Goal: Contribute content: Contribute content

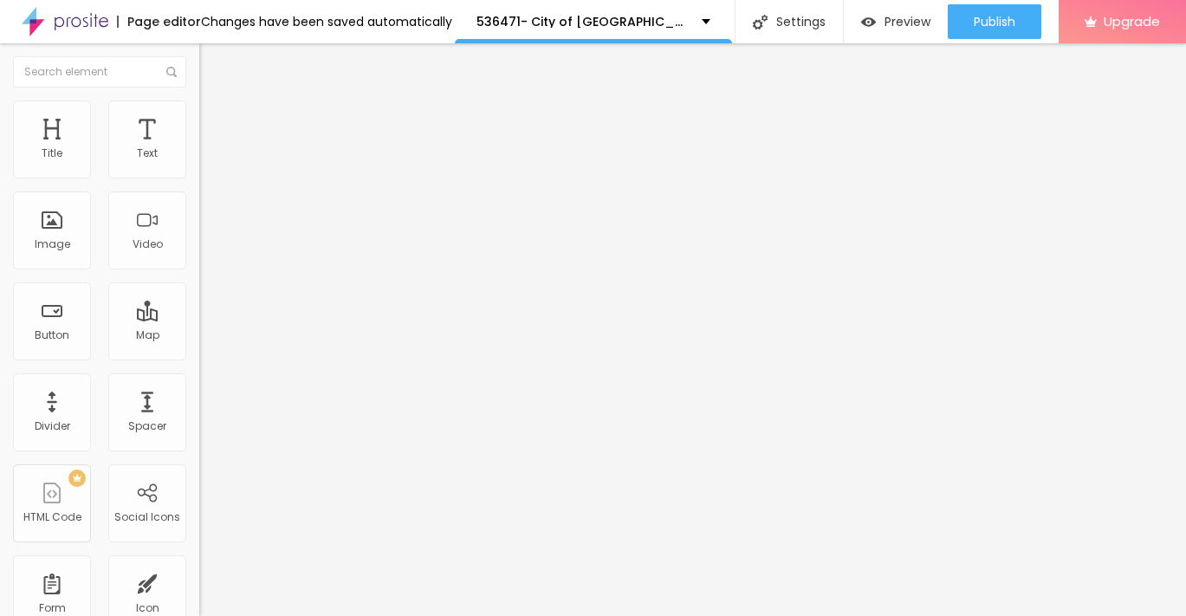
click at [199, 149] on span "Add image" at bounding box center [234, 141] width 71 height 15
click at [199, 114] on li "Style" at bounding box center [298, 108] width 199 height 17
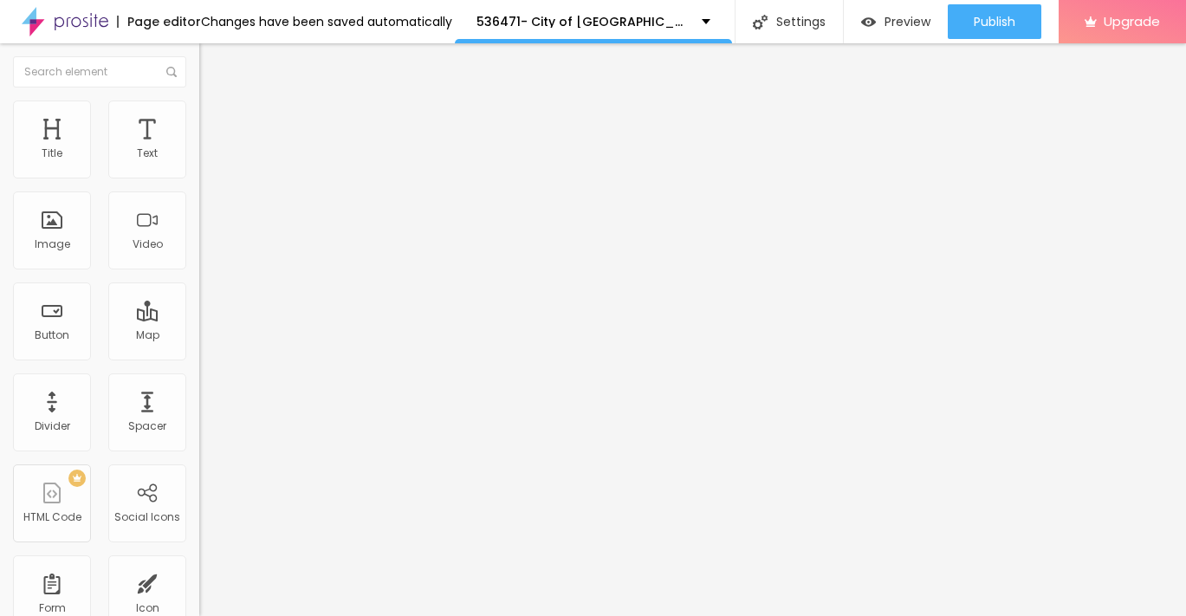
type input "95"
type input "90"
type input "80"
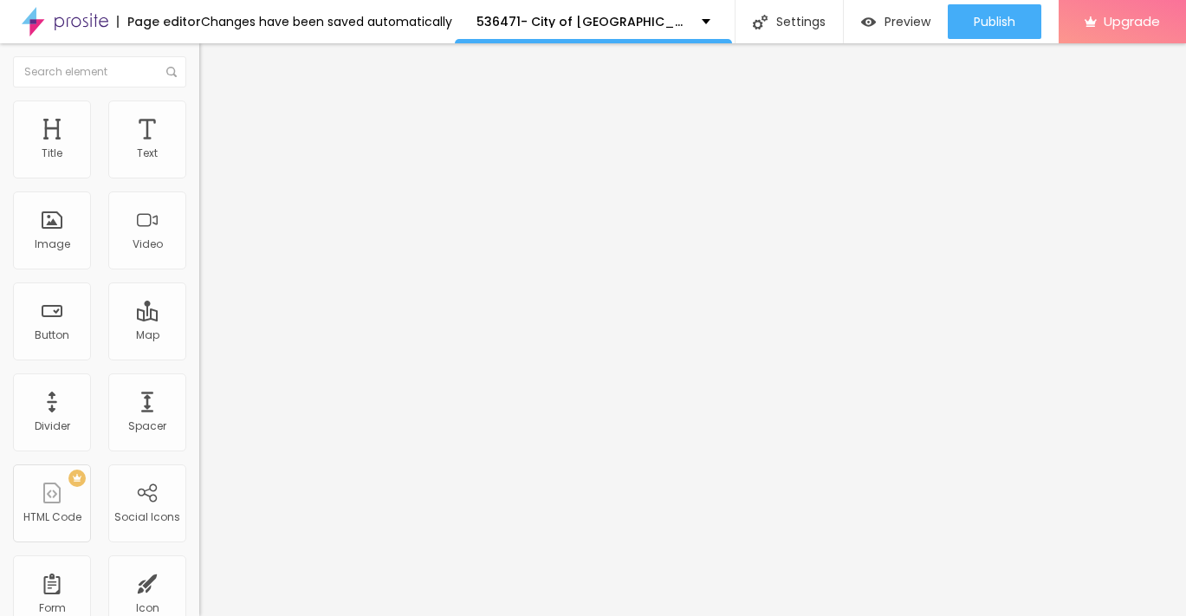
type input "80"
type input "75"
type input "70"
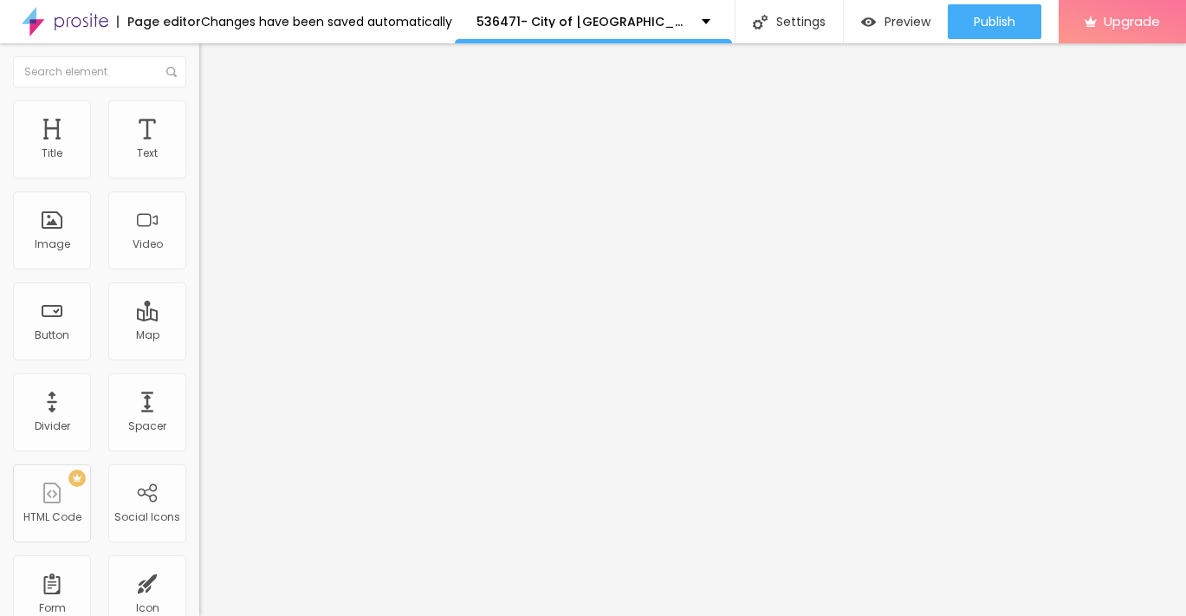
type input "65"
type input "60"
type input "55"
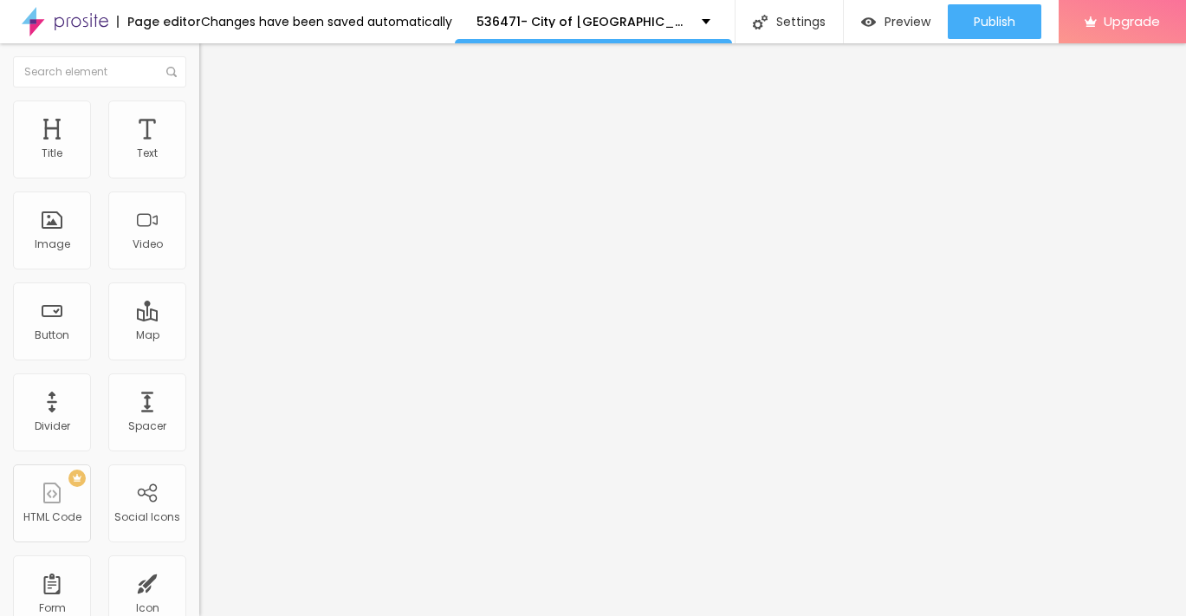
type input "55"
type input "50"
type input "45"
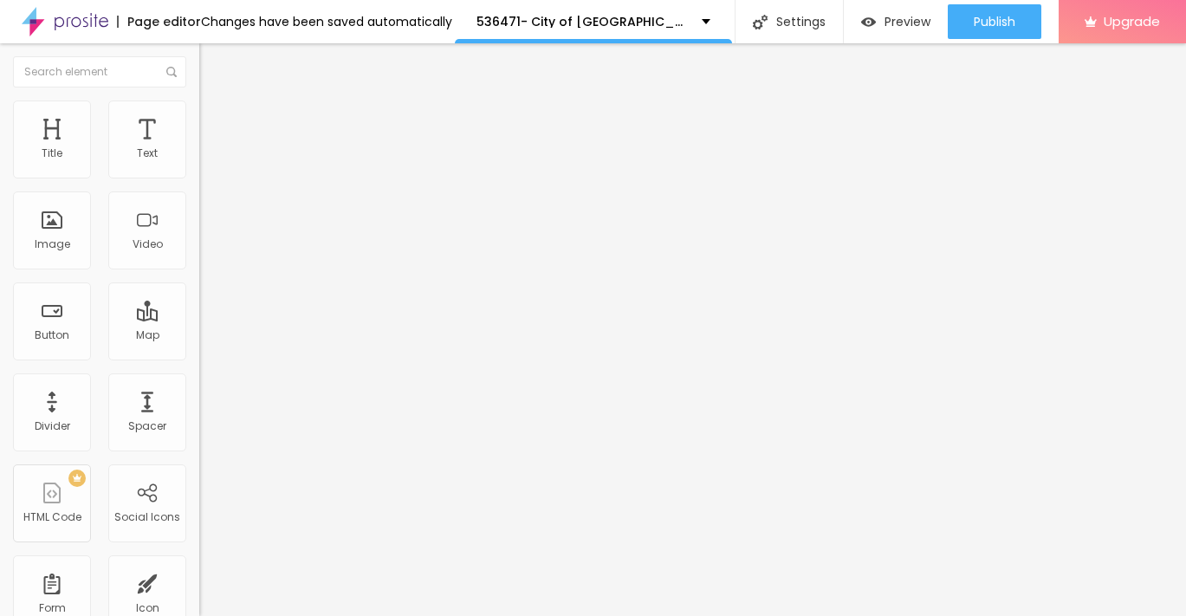
type input "40"
type input "35"
type input "30"
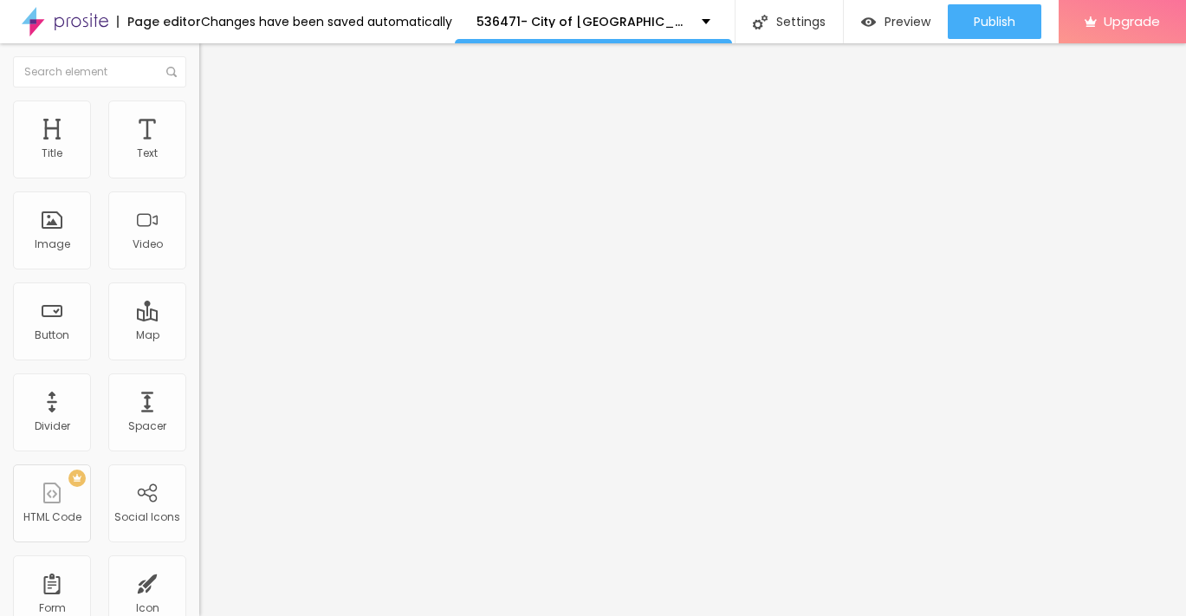
type input "30"
type input "25"
type input "20"
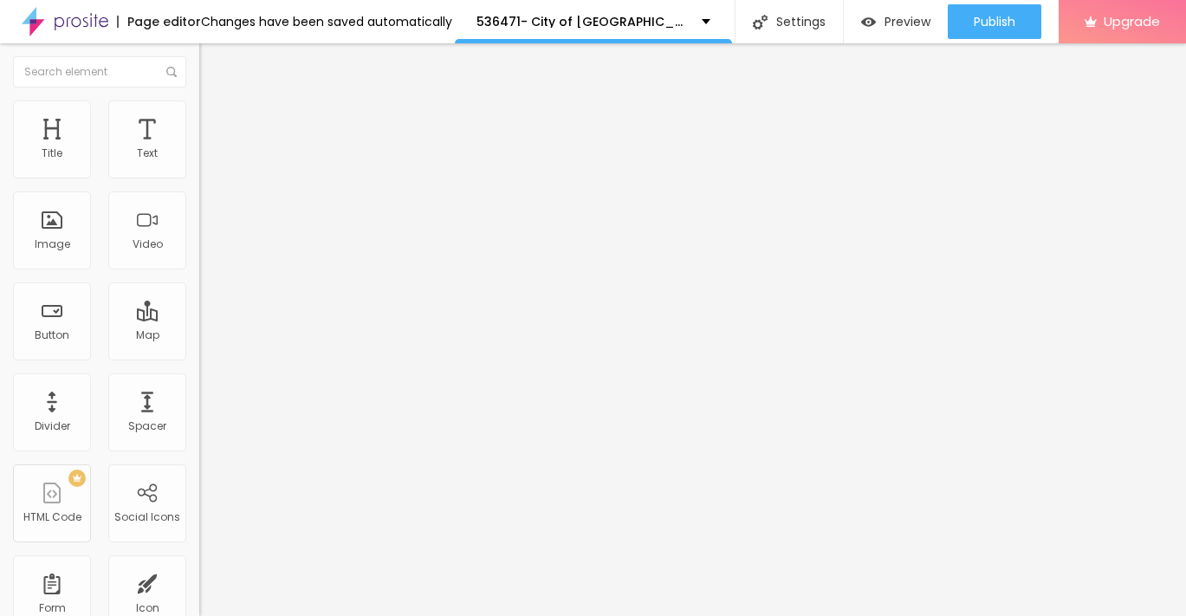
type input "15"
type input "10"
type input "15"
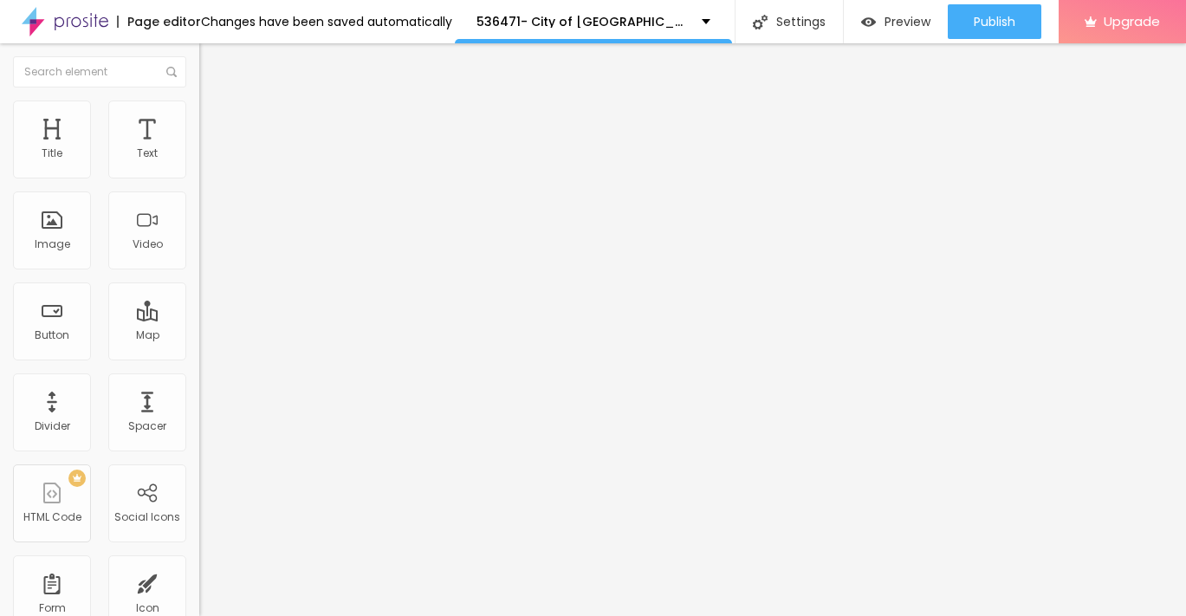
type input "15"
type input "10"
drag, startPoint x: 184, startPoint y: 182, endPoint x: 22, endPoint y: 185, distance: 162.0
type input "10"
click at [199, 178] on input "range" at bounding box center [255, 171] width 112 height 14
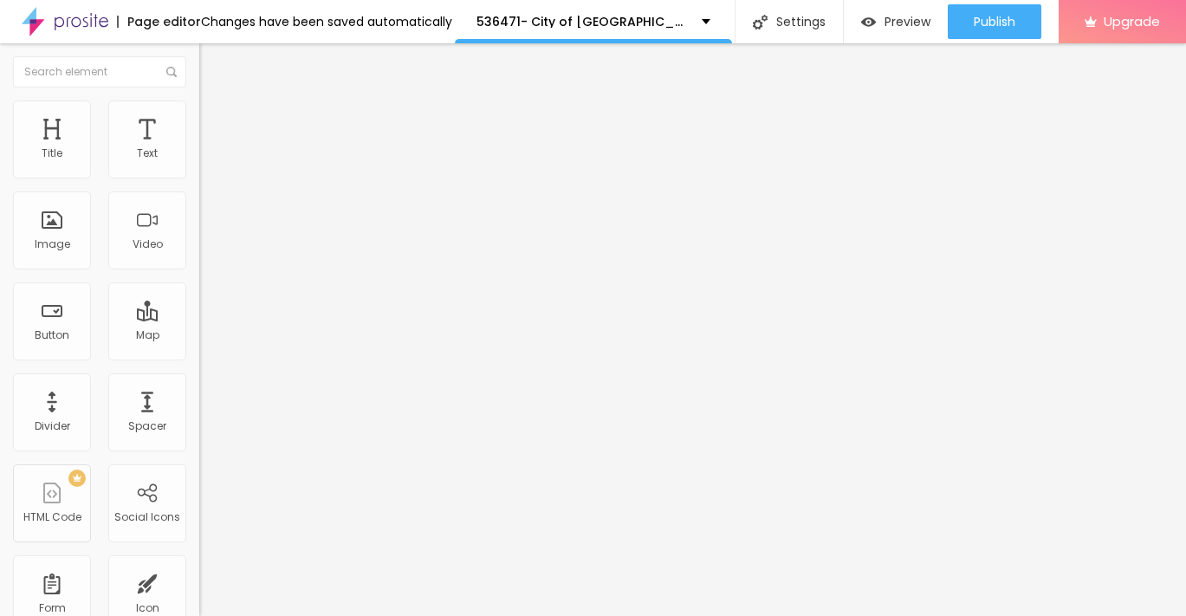
click at [206, 161] on icon "button" at bounding box center [211, 156] width 10 height 10
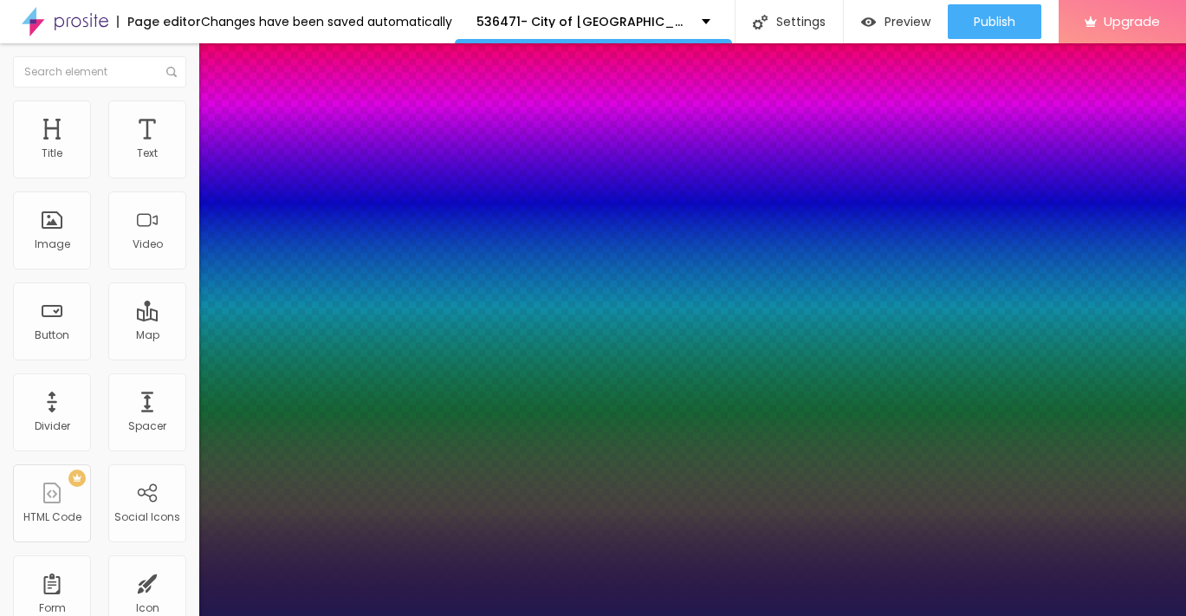
type input "1"
type input "17"
type input "1"
type input "18"
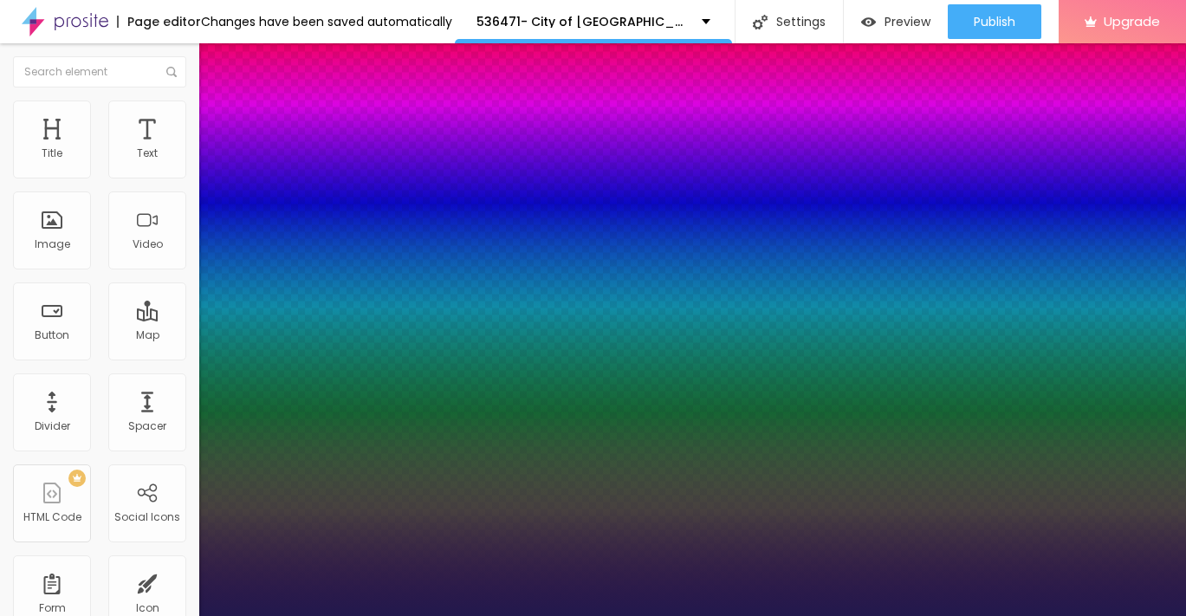
type input "18"
type input "1"
type input "19"
type input "1"
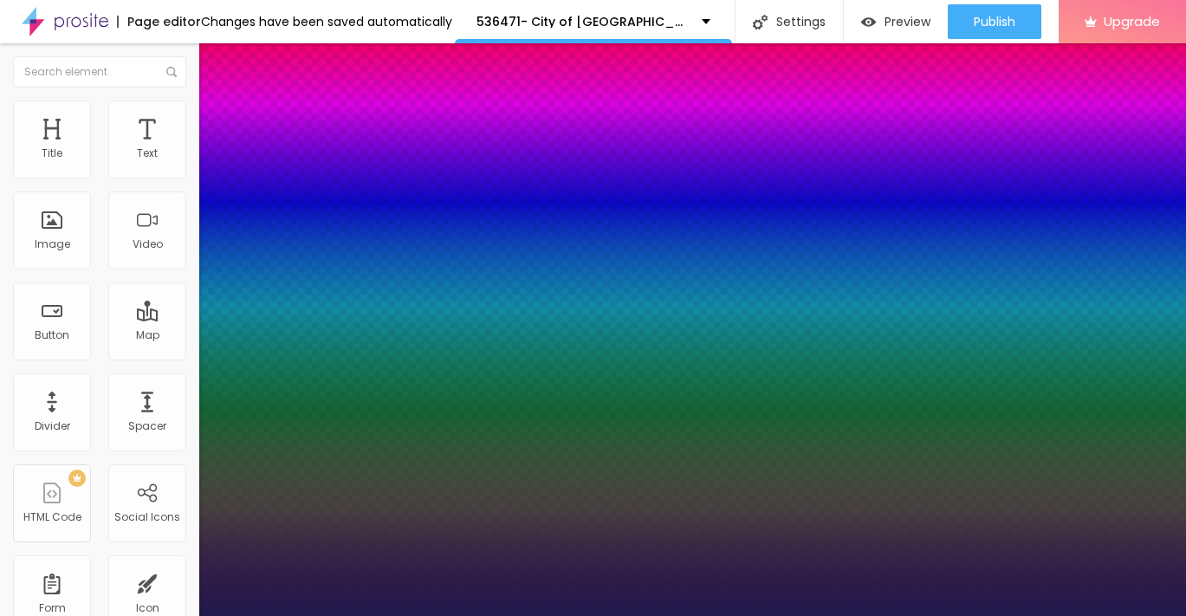
type input "20"
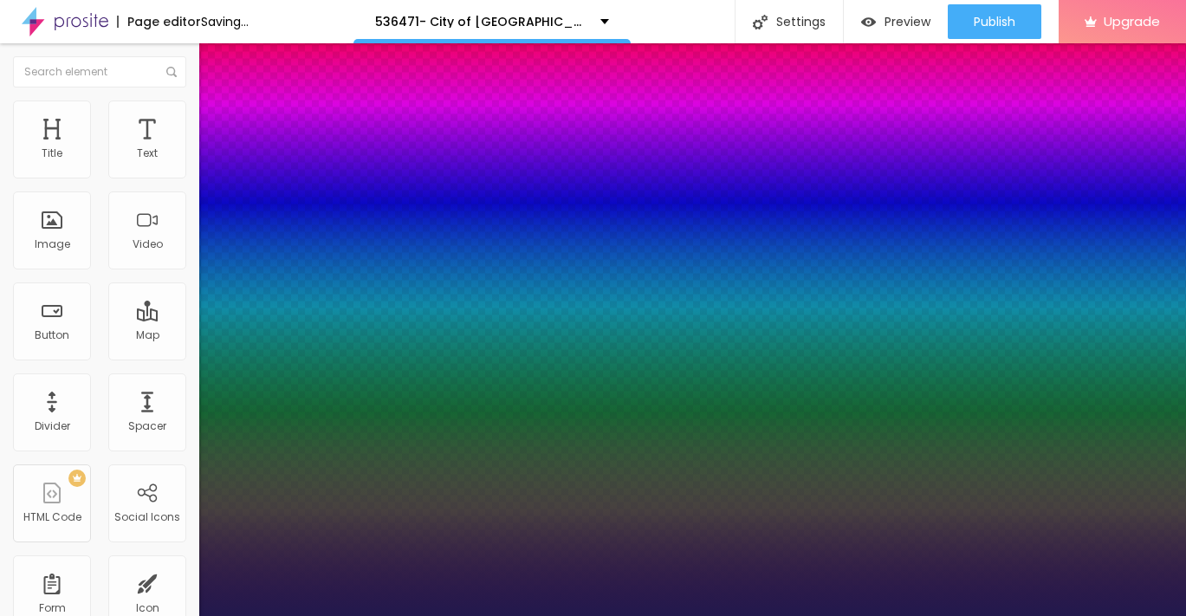
type input "1"
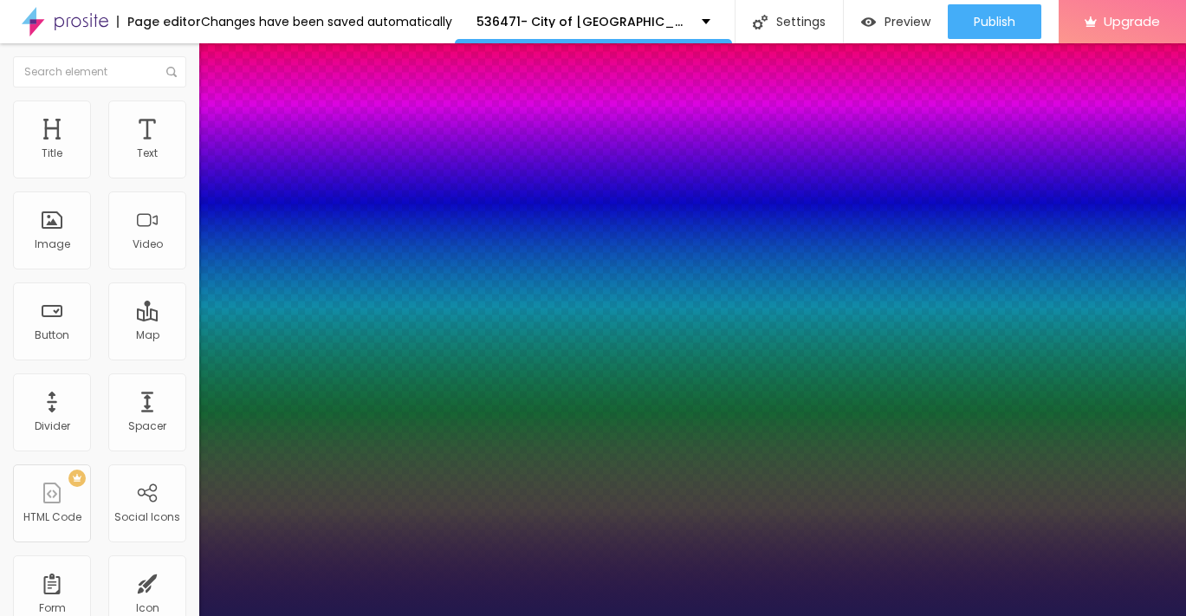
type input "21"
type input "1"
type input "22"
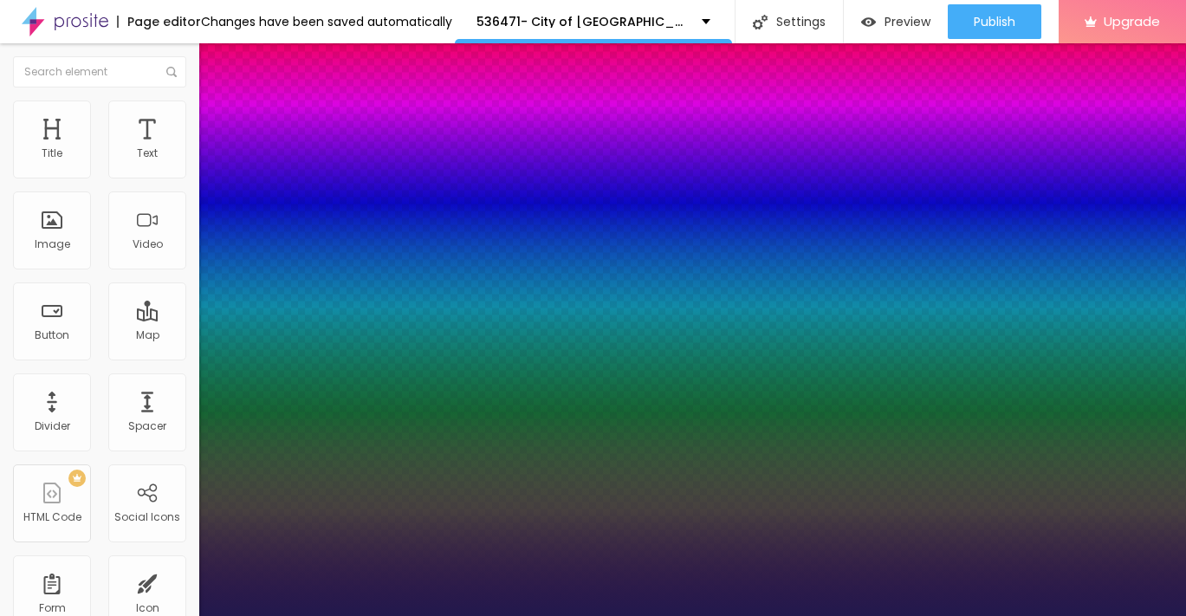
type input "1"
type input "22"
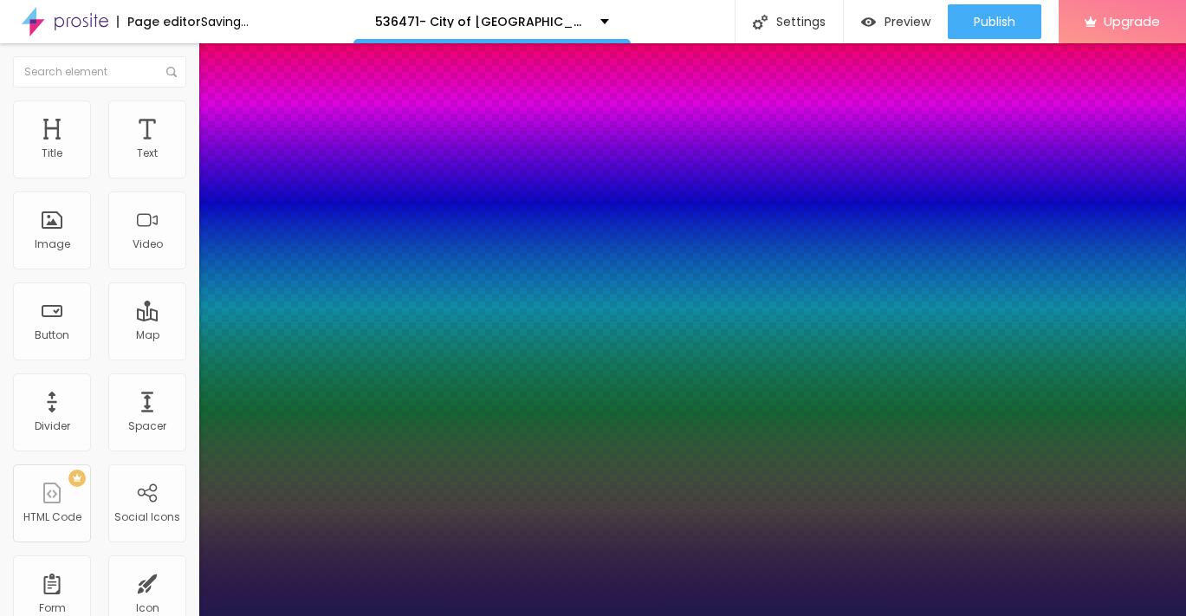
type input "1"
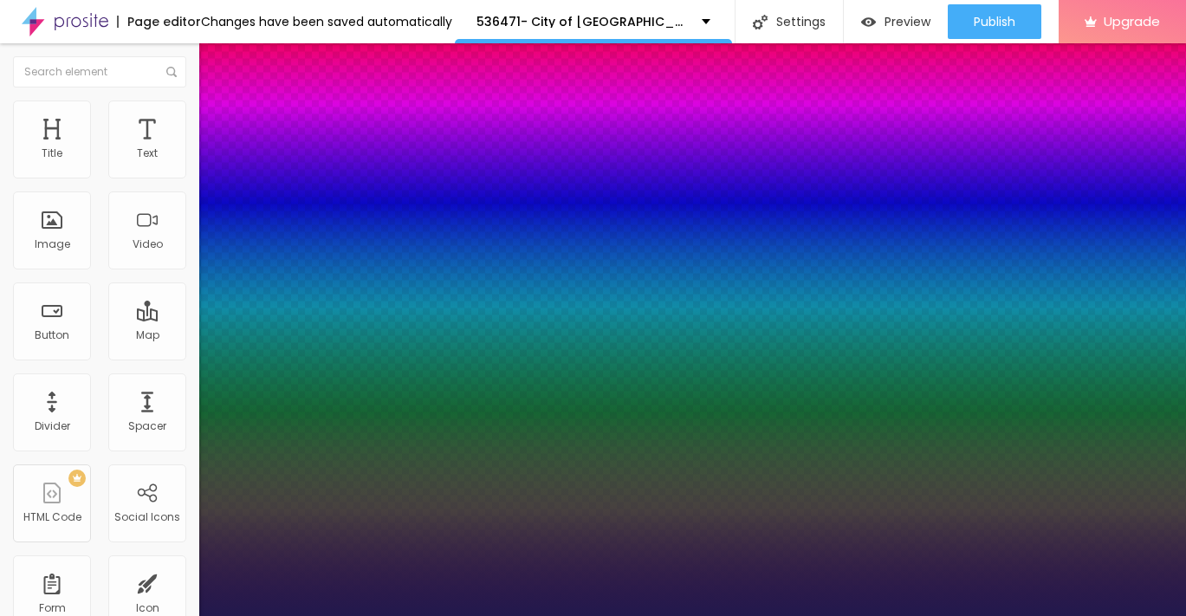
click at [20, 615] on div at bounding box center [593, 616] width 1186 height 0
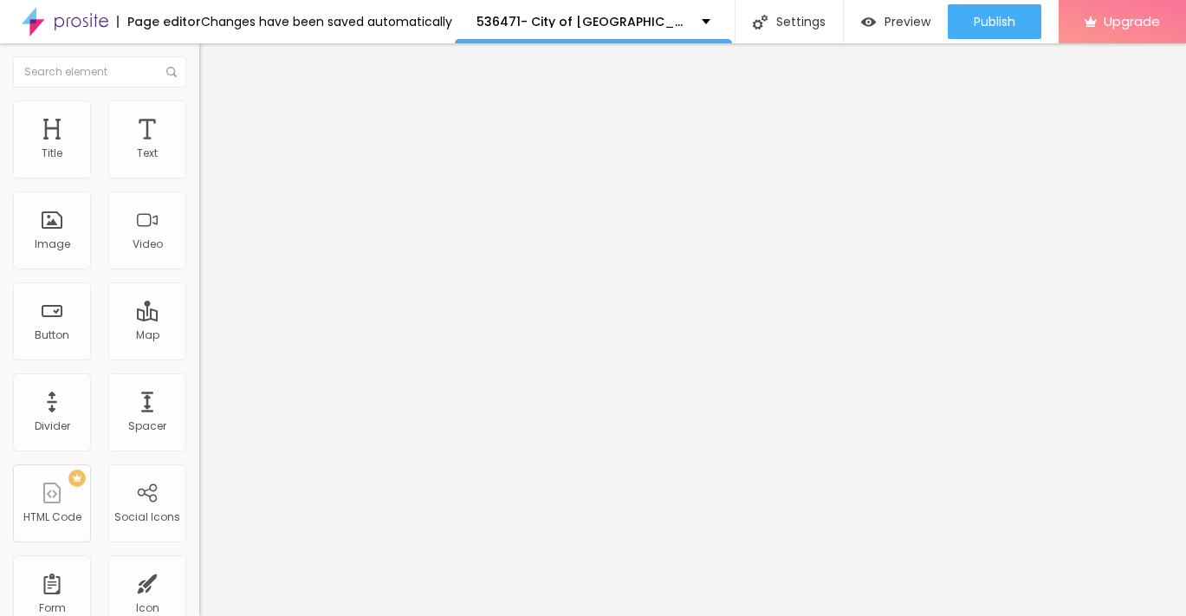
click at [212, 64] on img "button" at bounding box center [219, 63] width 14 height 14
click at [199, 163] on input "Click me" at bounding box center [303, 154] width 208 height 17
paste input "→ VIEW DOCUMENT HERE"
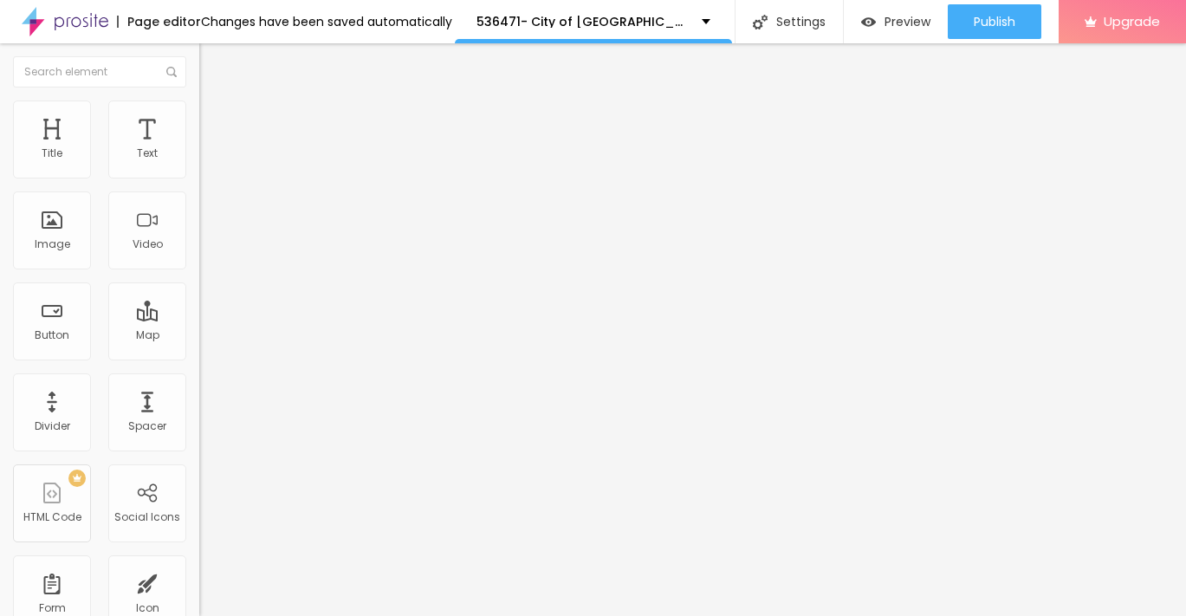
type input "→ VIEW DOCUMENT HERE"
click at [199, 112] on img at bounding box center [207, 108] width 16 height 16
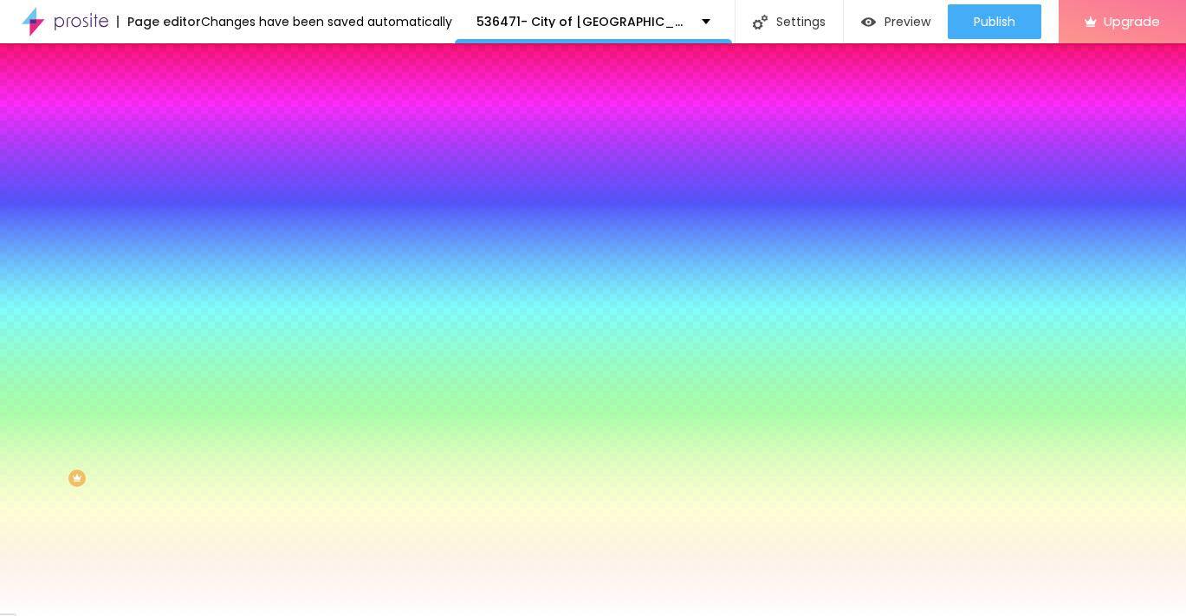
click at [199, 221] on button "button" at bounding box center [211, 221] width 24 height 18
type input "15"
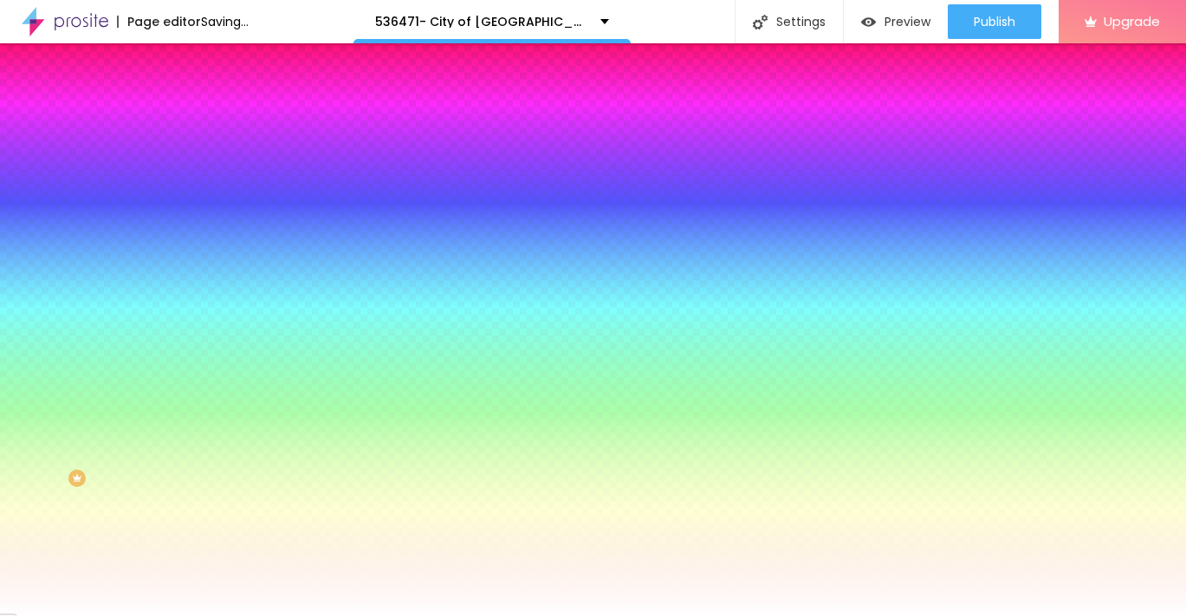
type input "16"
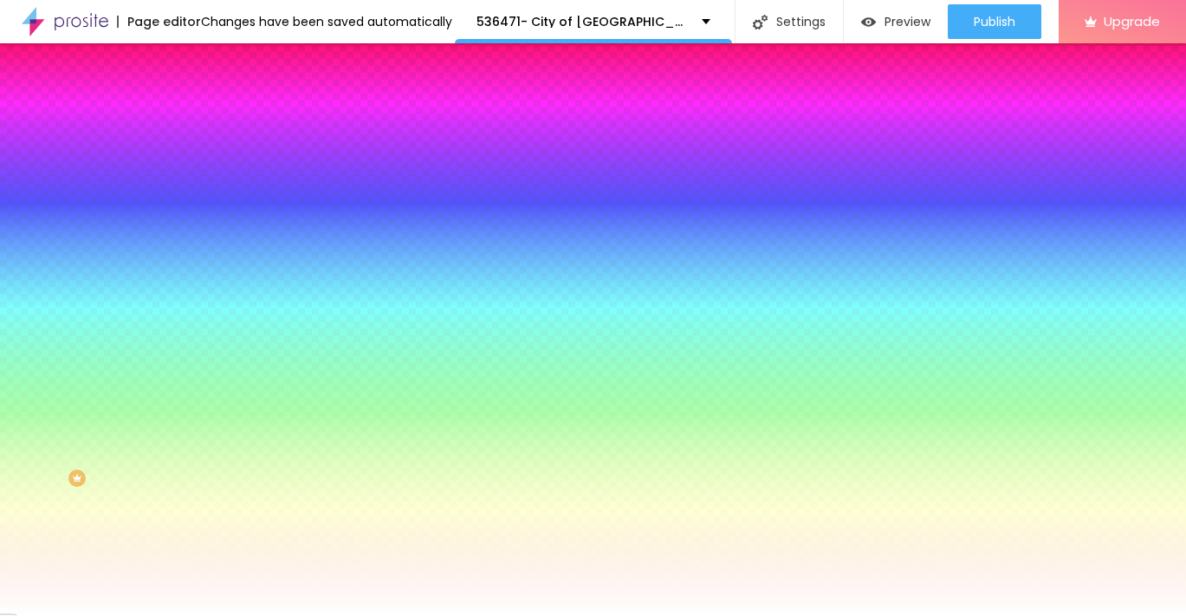
type input "17"
type input "18"
type input "19"
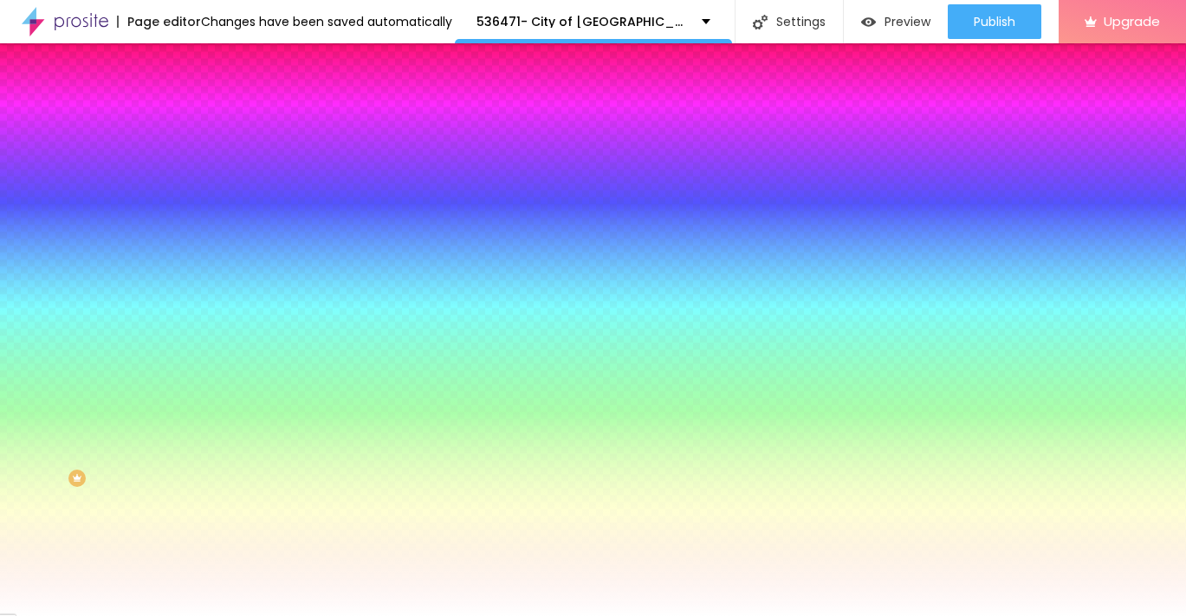
type input "19"
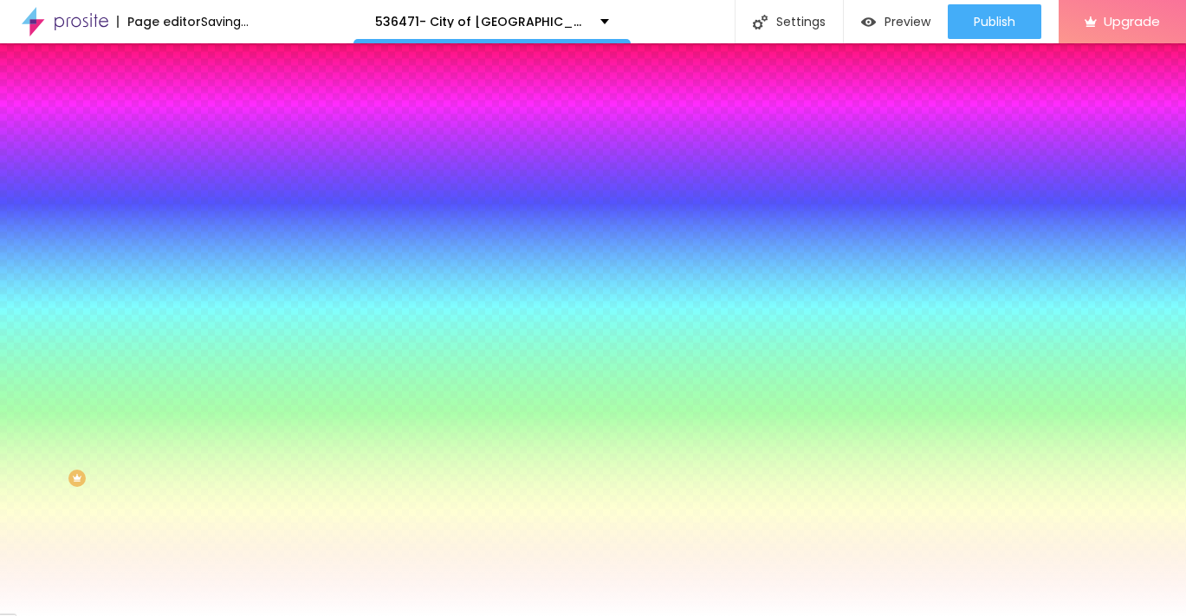
type input "20"
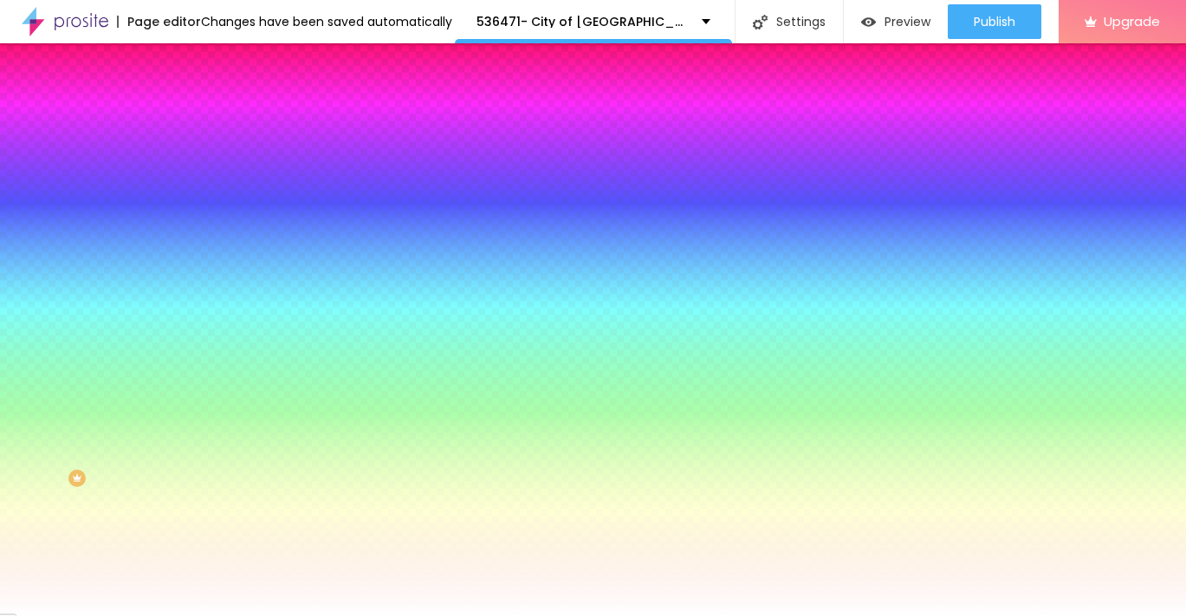
drag, startPoint x: 257, startPoint y: 338, endPoint x: 283, endPoint y: 339, distance: 26.0
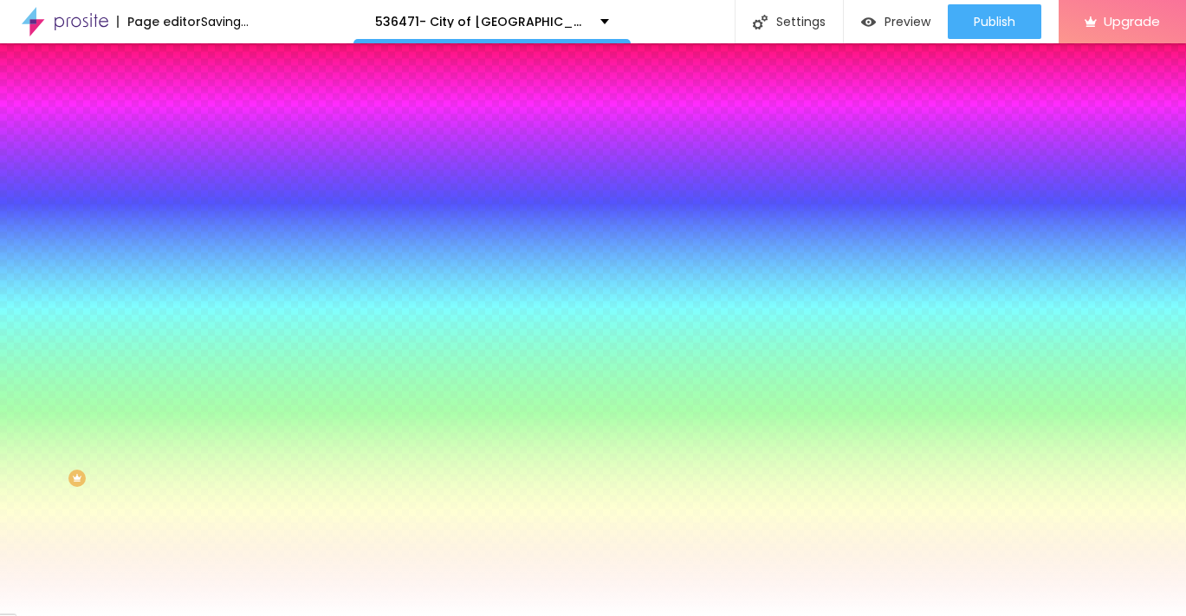
type input "19"
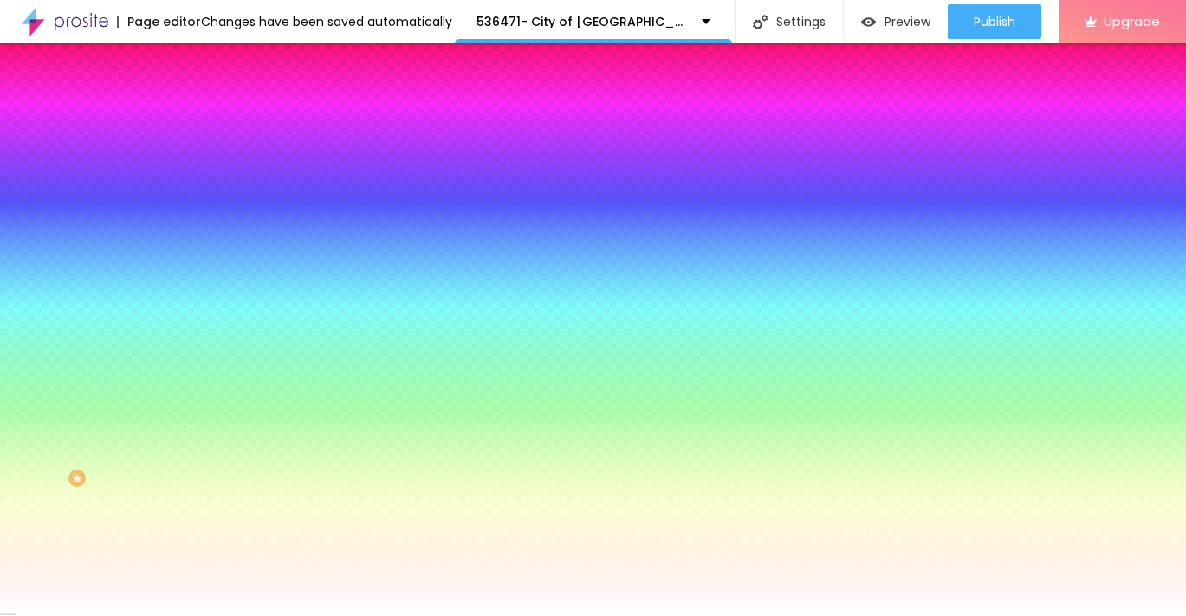
type input "18"
type input "17"
drag, startPoint x: 288, startPoint y: 335, endPoint x: 269, endPoint y: 340, distance: 19.5
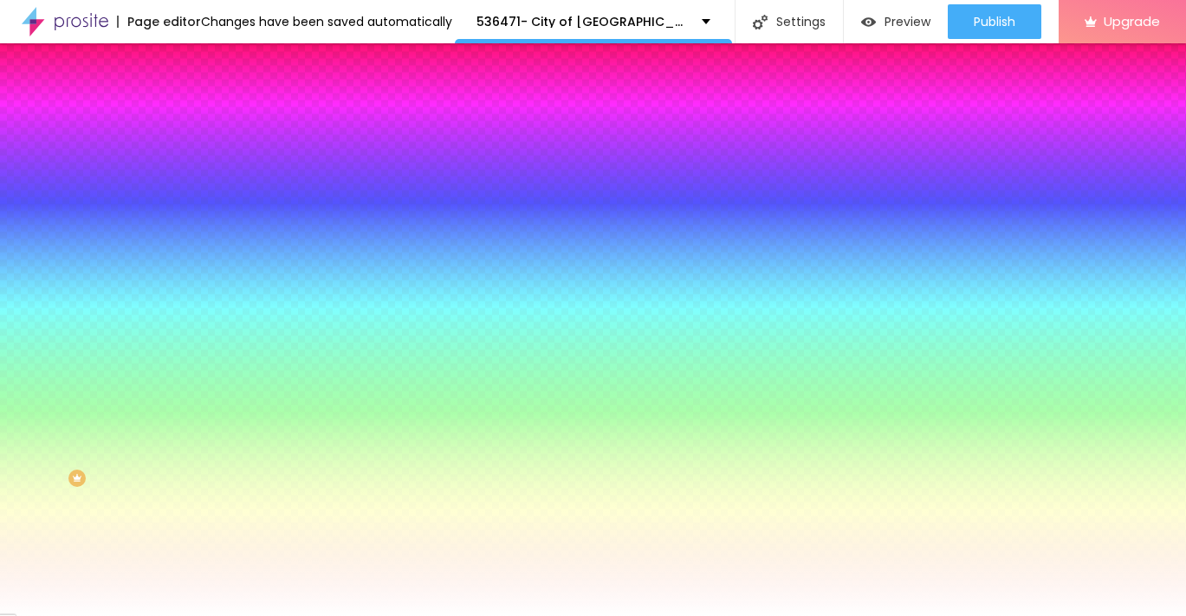
type input "17"
click at [590, 615] on div at bounding box center [593, 616] width 1186 height 0
click at [212, 62] on img "button" at bounding box center [219, 63] width 14 height 14
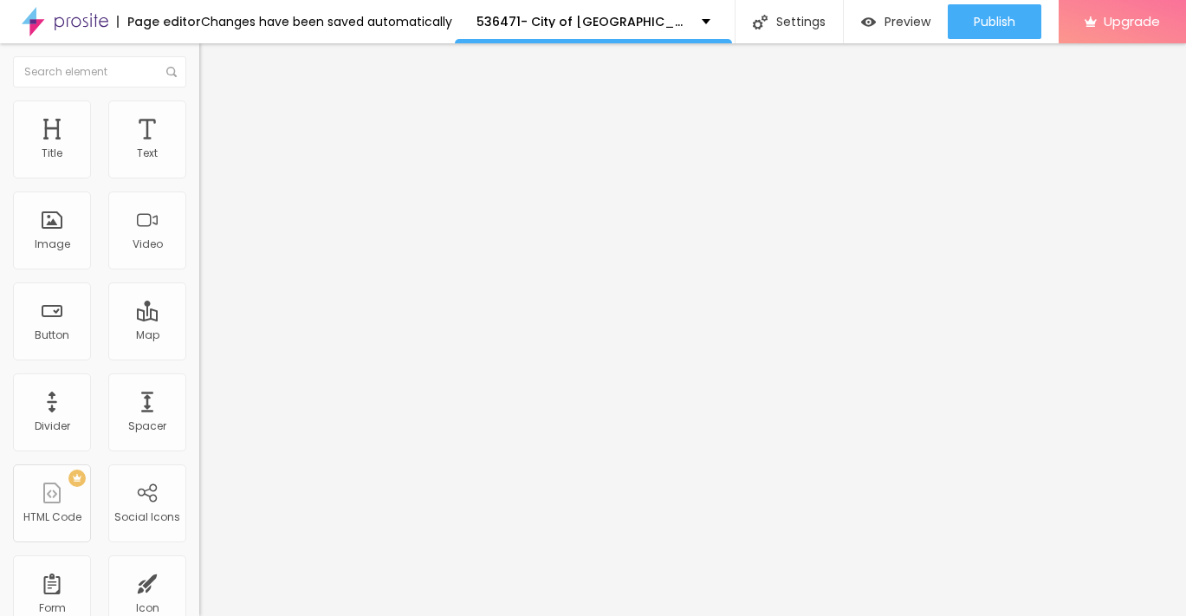
click at [199, 357] on input "https://" at bounding box center [303, 348] width 208 height 17
paste input "[URL][DOMAIN_NAME]"
type input "[URL][DOMAIN_NAME]"
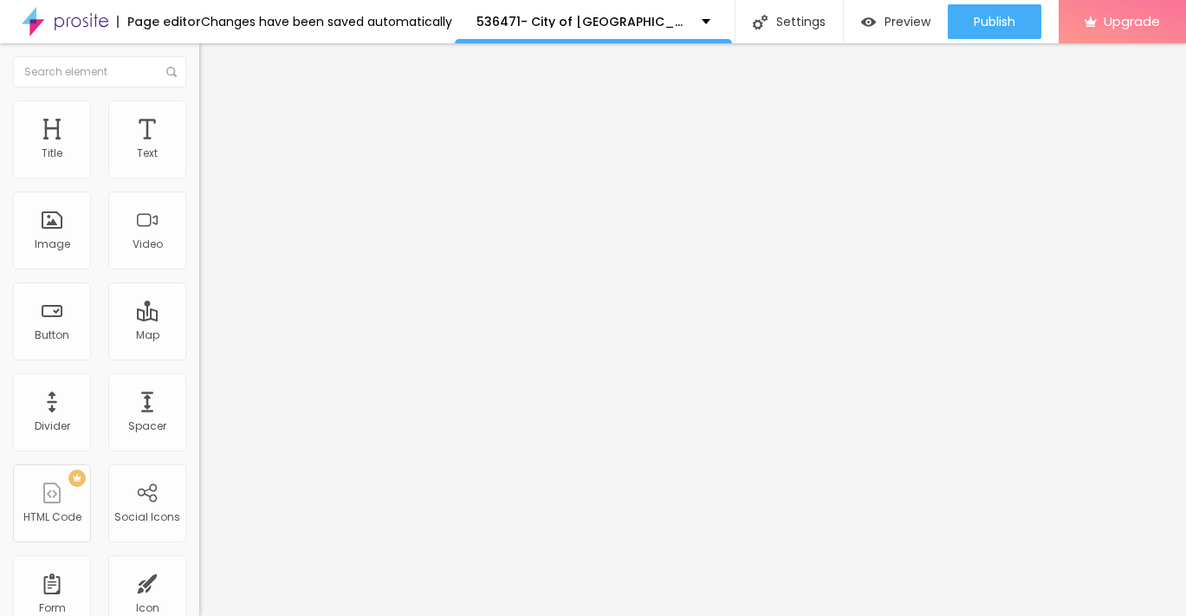
scroll to position [0, 13]
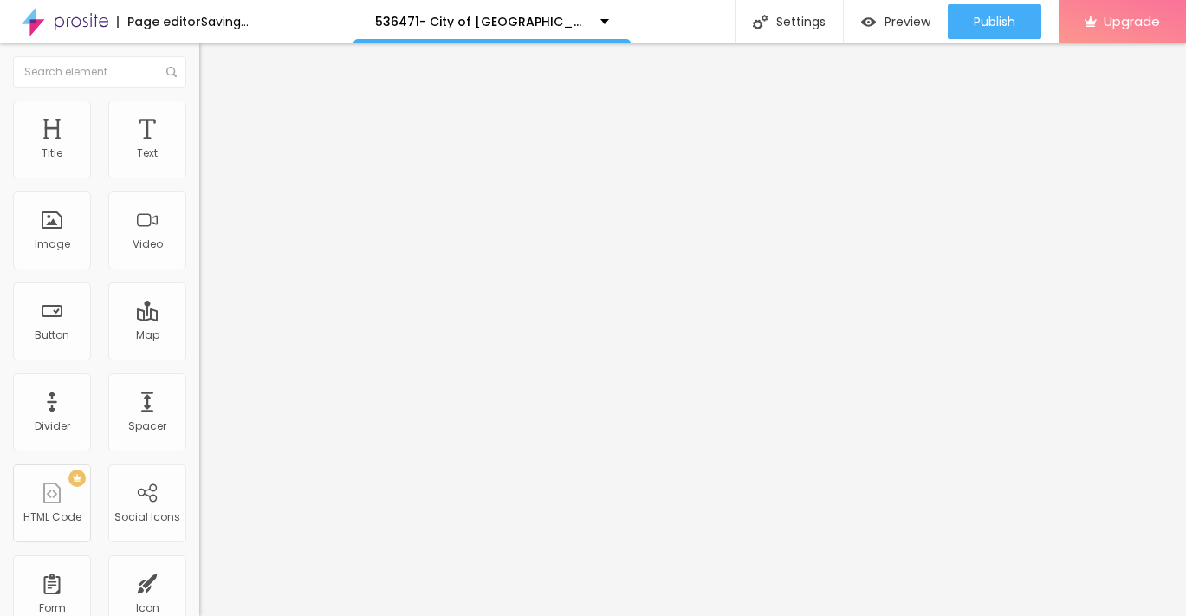
click at [199, 357] on input "[URL][DOMAIN_NAME]" at bounding box center [303, 348] width 208 height 17
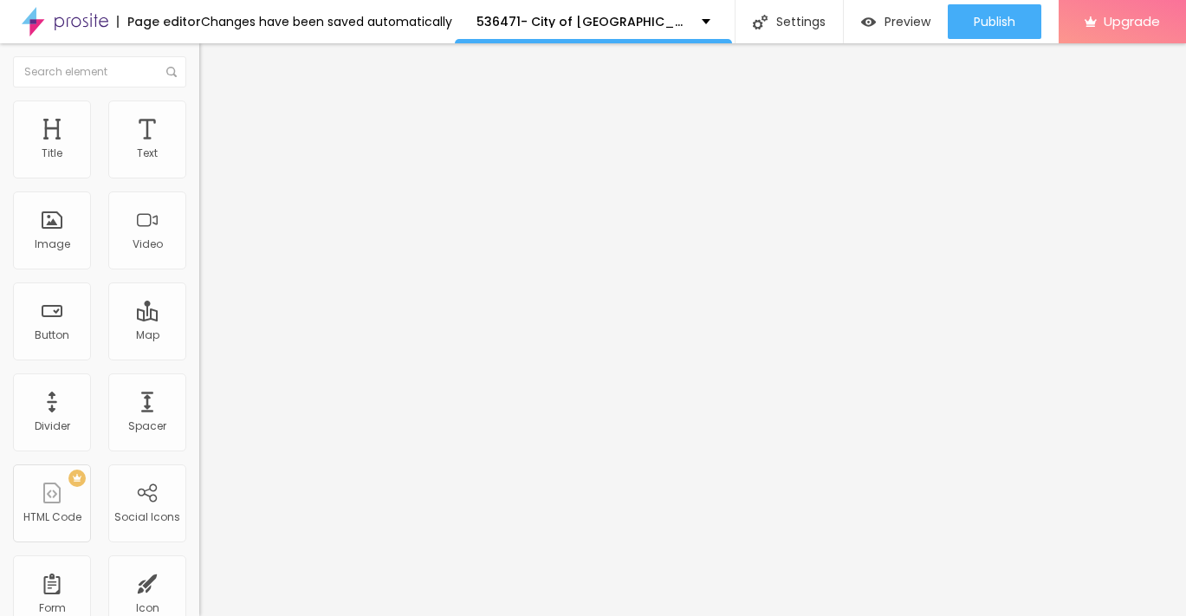
click at [199, 357] on input "[URL][DOMAIN_NAME]" at bounding box center [303, 348] width 208 height 17
paste input "[URL][DOMAIN_NAME]"
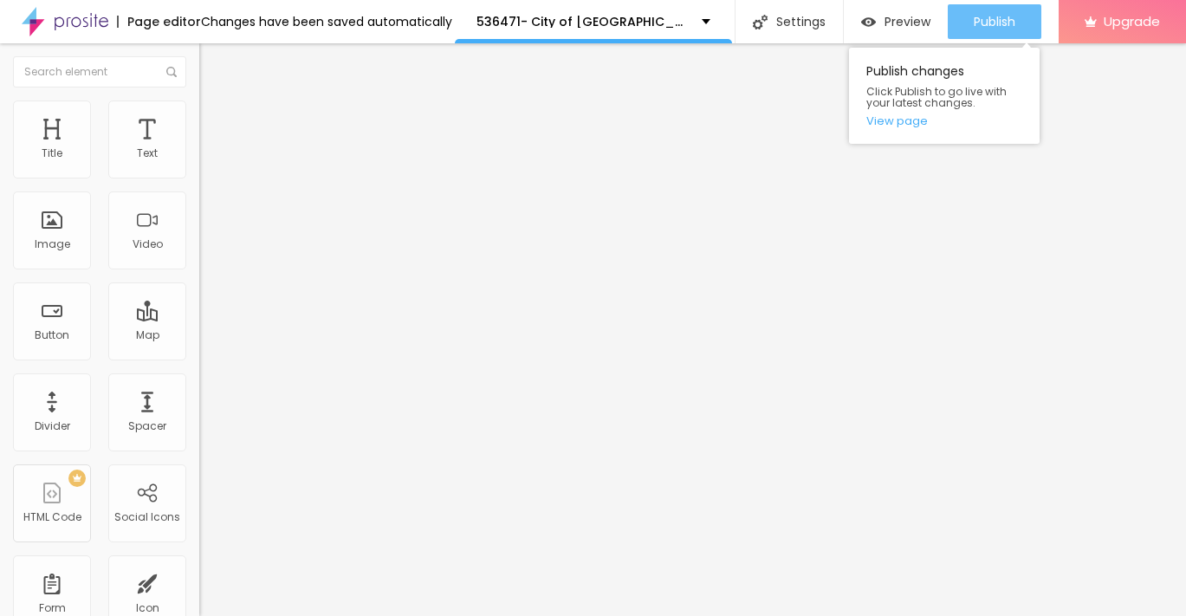
type input "[URL][DOMAIN_NAME]"
click at [995, 15] on span "Publish" at bounding box center [995, 22] width 42 height 14
